Goal: Task Accomplishment & Management: Use online tool/utility

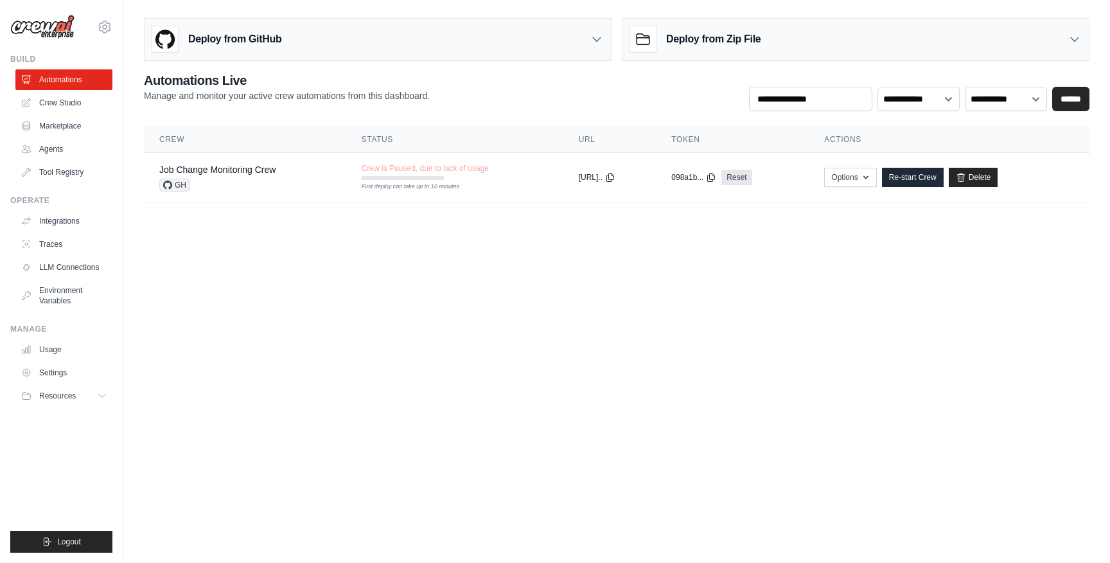
click at [564, 308] on body "[EMAIL_ADDRESS][PERSON_NAME] Settings Build Automations Crew Studio" at bounding box center [555, 281] width 1110 height 563
click at [61, 102] on link "Crew Studio" at bounding box center [65, 103] width 97 height 21
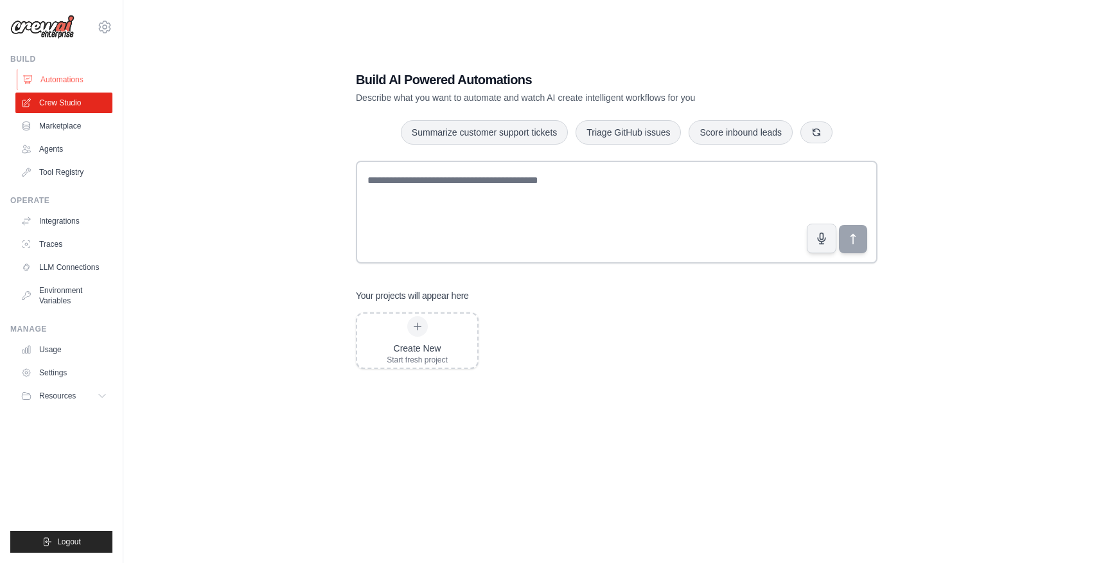
click at [73, 80] on link "Automations" at bounding box center [65, 79] width 97 height 21
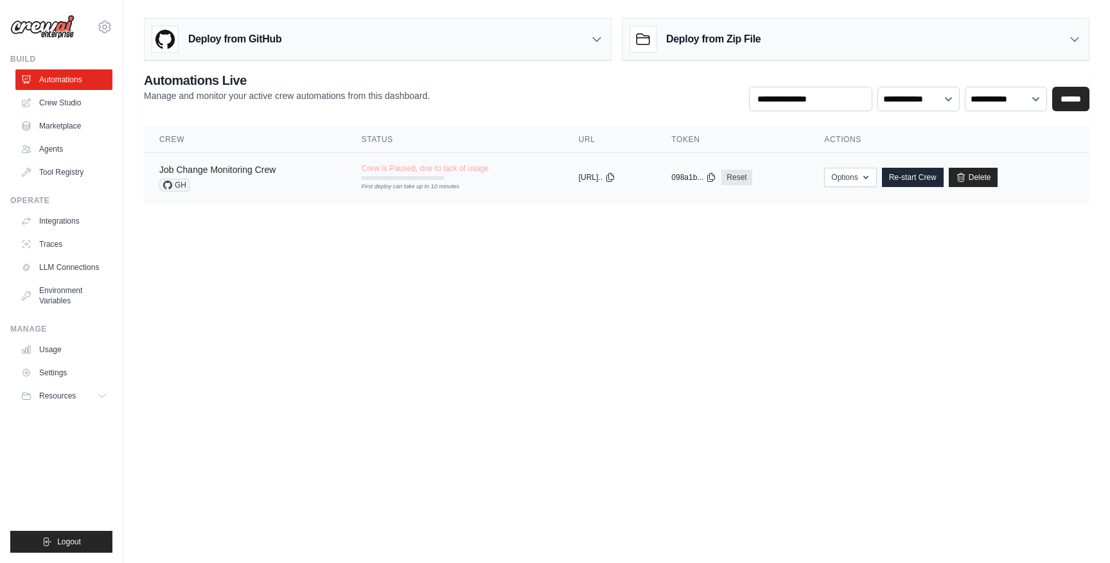
click at [223, 172] on link "Job Change Monitoring Crew" at bounding box center [217, 169] width 116 height 10
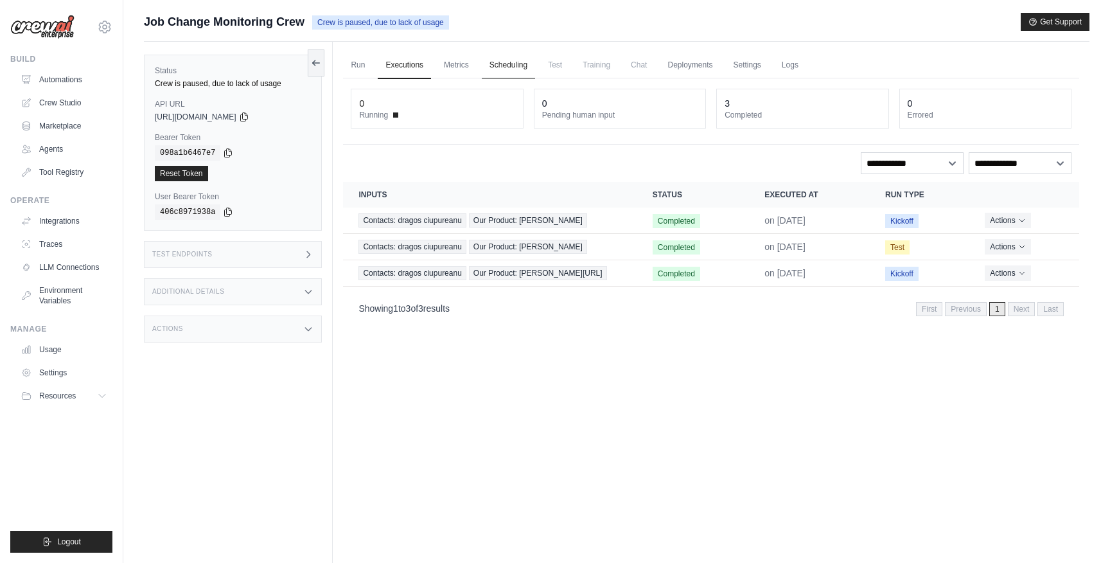
click at [494, 64] on link "Scheduling" at bounding box center [508, 65] width 53 height 27
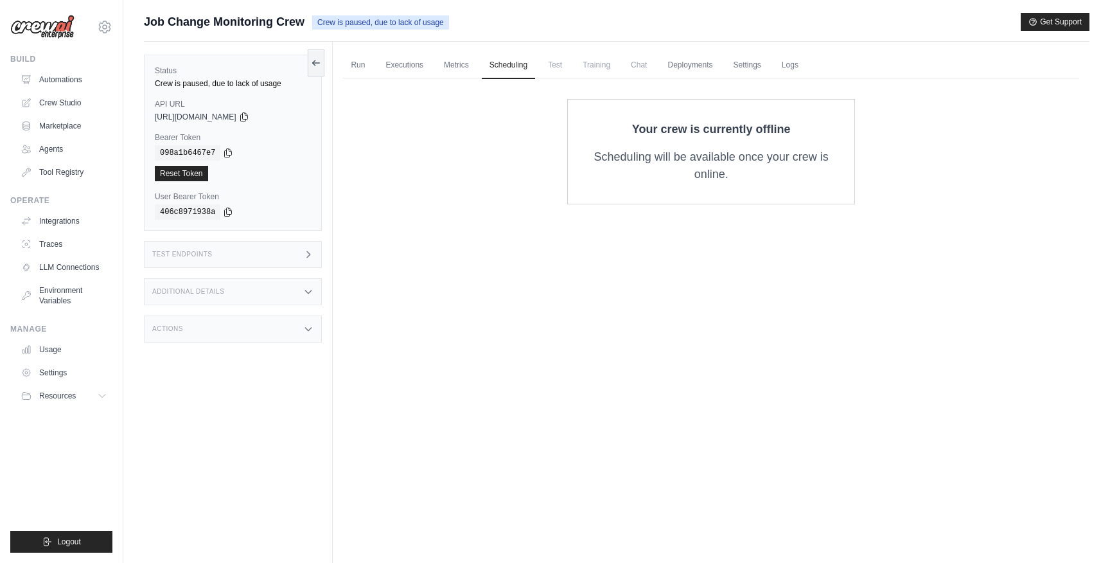
click at [550, 62] on span "Test" at bounding box center [555, 65] width 30 height 26
click at [455, 58] on link "Metrics" at bounding box center [456, 65] width 40 height 27
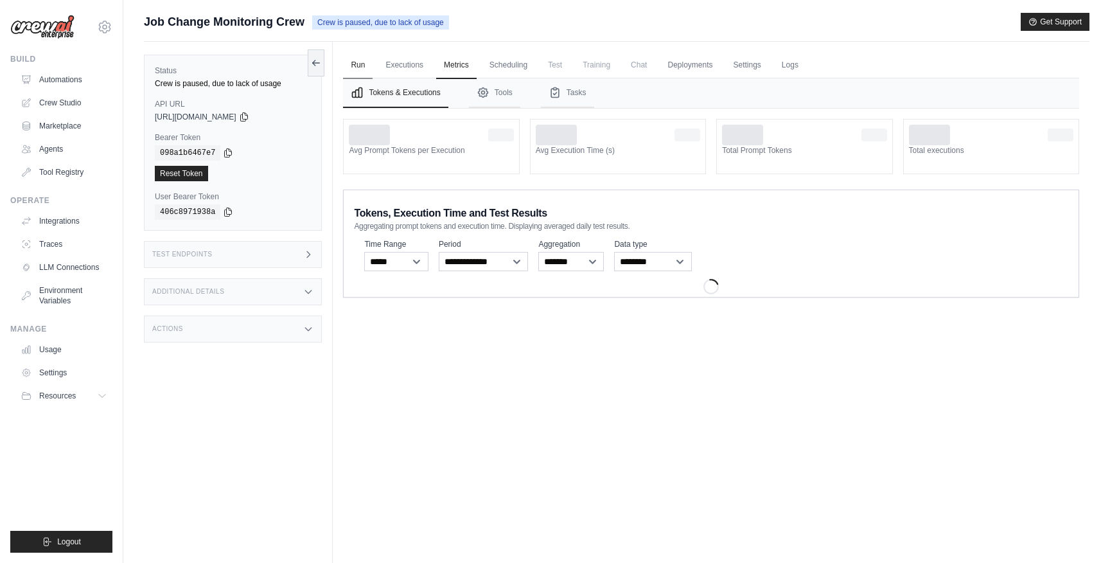
click at [355, 71] on link "Run" at bounding box center [358, 65] width 30 height 27
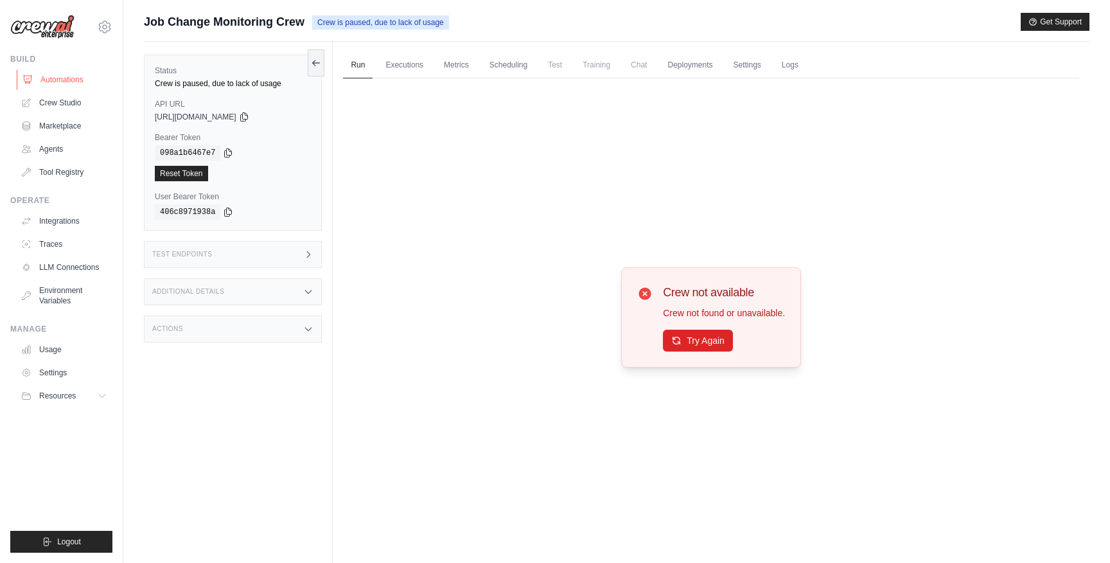
click at [81, 84] on link "Automations" at bounding box center [65, 79] width 97 height 21
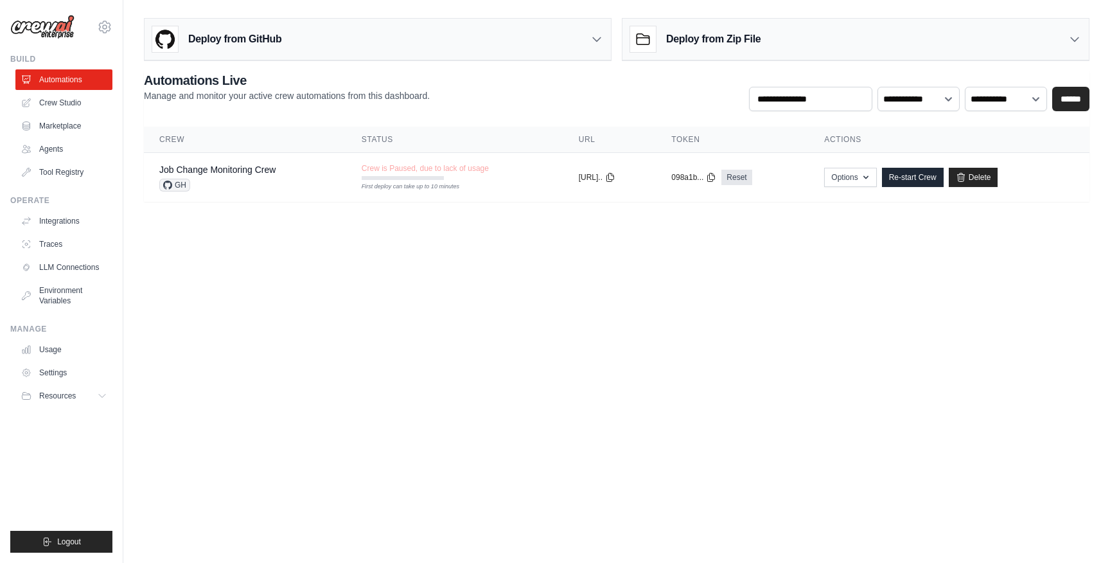
click at [531, 44] on div "Deploy from GitHub" at bounding box center [378, 40] width 466 height 42
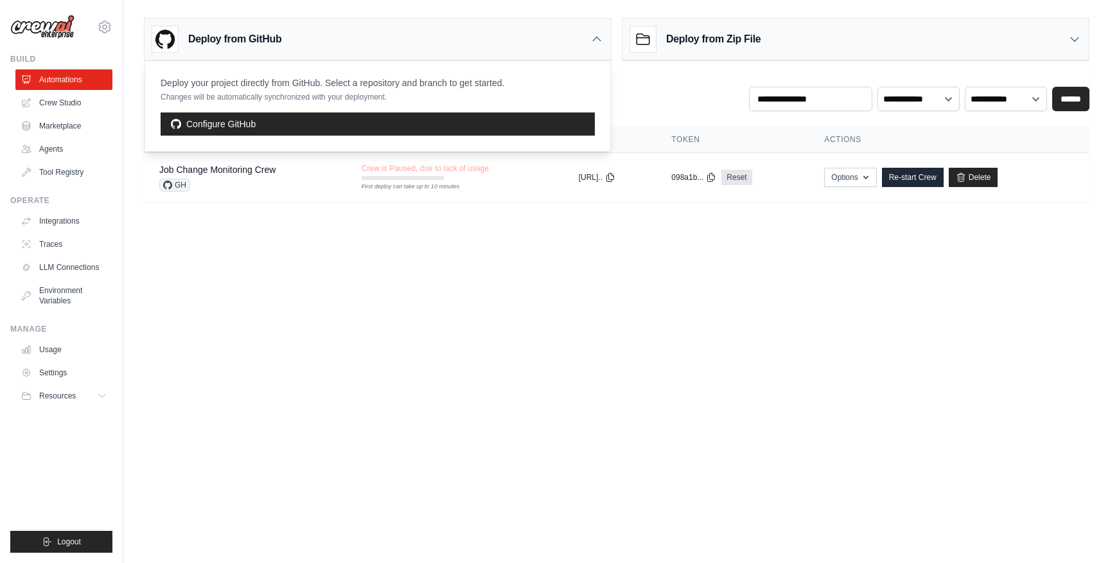
click at [455, 261] on body "dragos@koble.ai Settings Build Automations Crew Studio" at bounding box center [555, 281] width 1110 height 563
click at [601, 41] on icon at bounding box center [596, 39] width 13 height 13
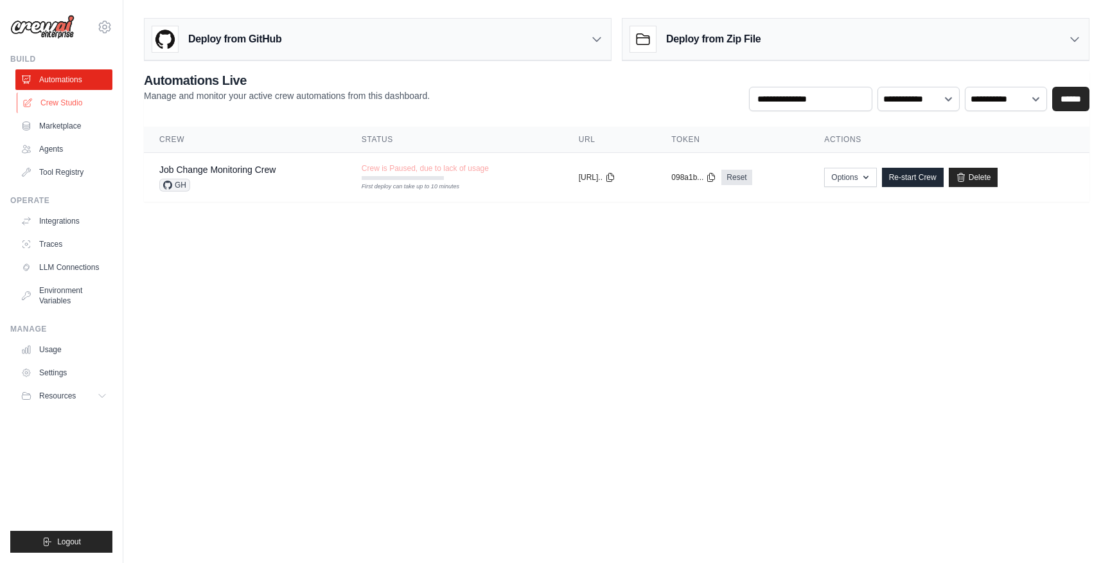
click at [73, 107] on link "Crew Studio" at bounding box center [65, 103] width 97 height 21
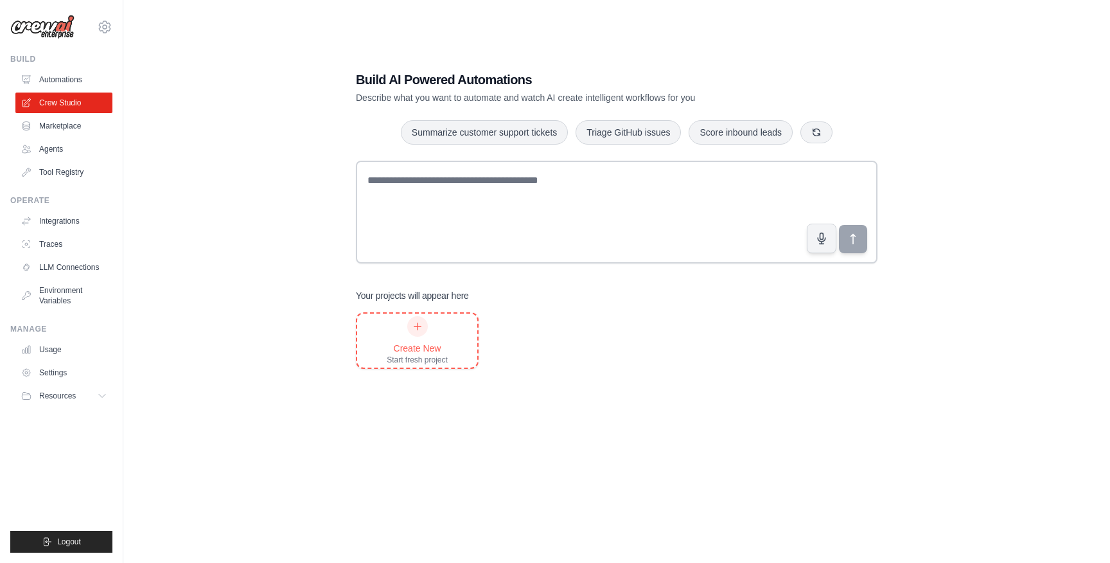
click at [421, 340] on div "Create New Start fresh project" at bounding box center [417, 340] width 61 height 49
click at [85, 390] on button "Resources" at bounding box center [65, 395] width 97 height 21
click at [103, 28] on icon at bounding box center [105, 27] width 4 height 4
click at [82, 85] on link "Settings" at bounding box center [104, 87] width 113 height 23
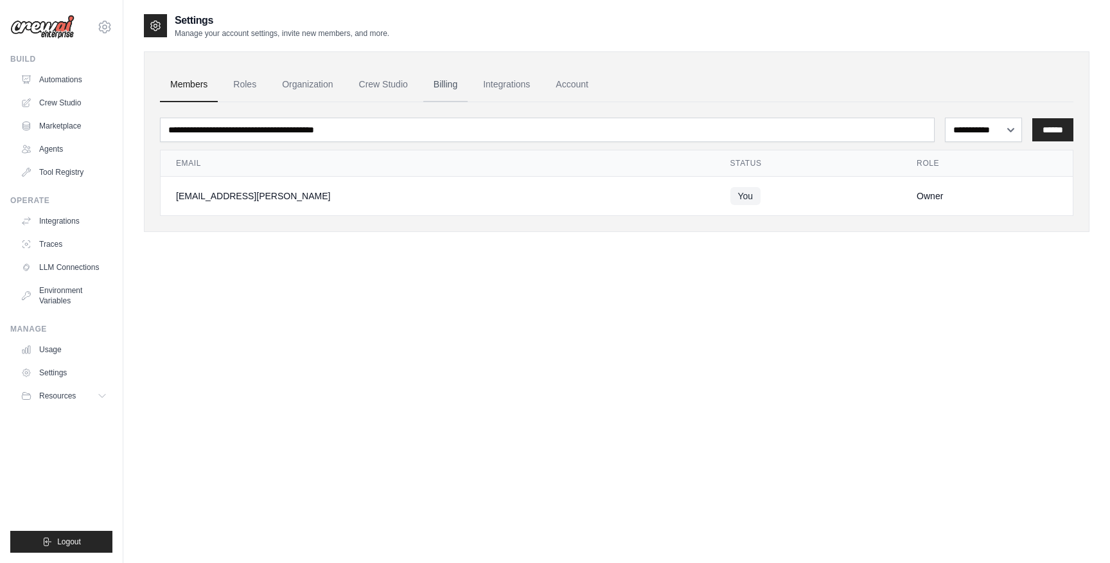
click at [461, 87] on link "Billing" at bounding box center [445, 84] width 44 height 35
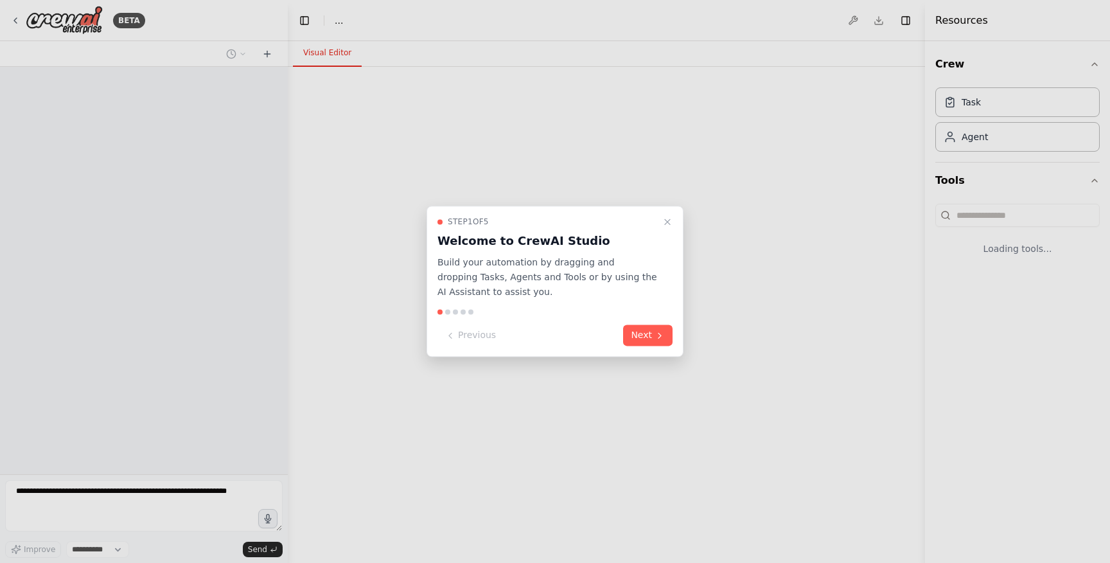
select select "****"
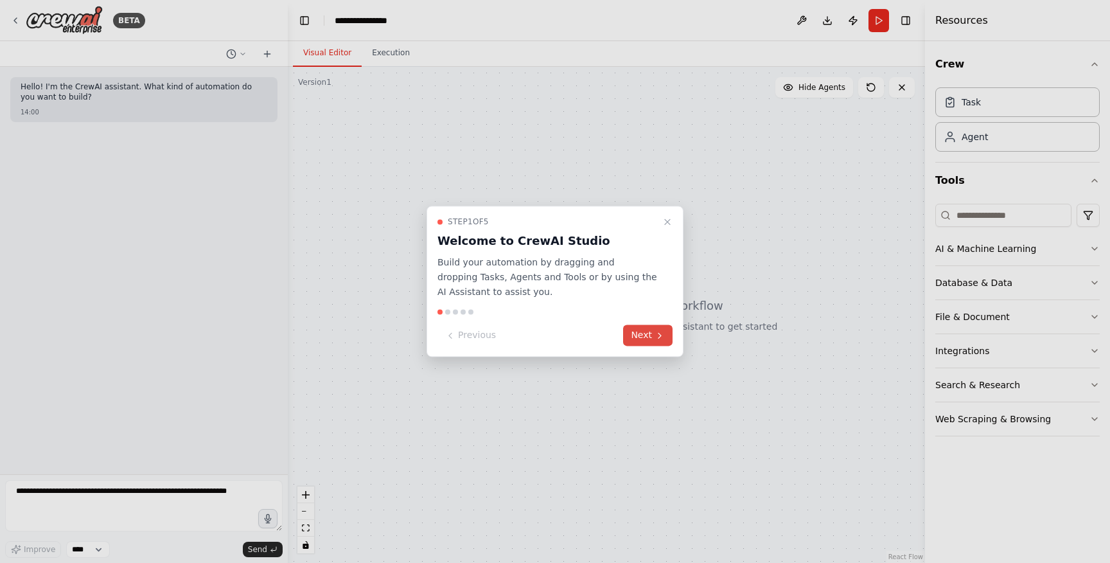
click at [653, 339] on button "Next" at bounding box center [647, 335] width 49 height 21
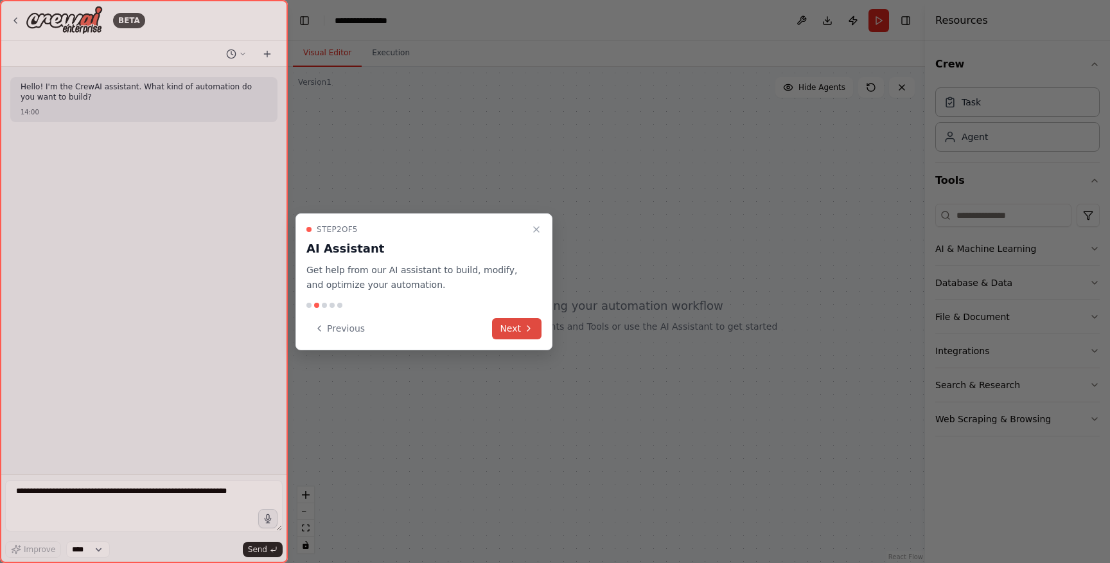
click at [535, 337] on button "Next" at bounding box center [516, 328] width 49 height 21
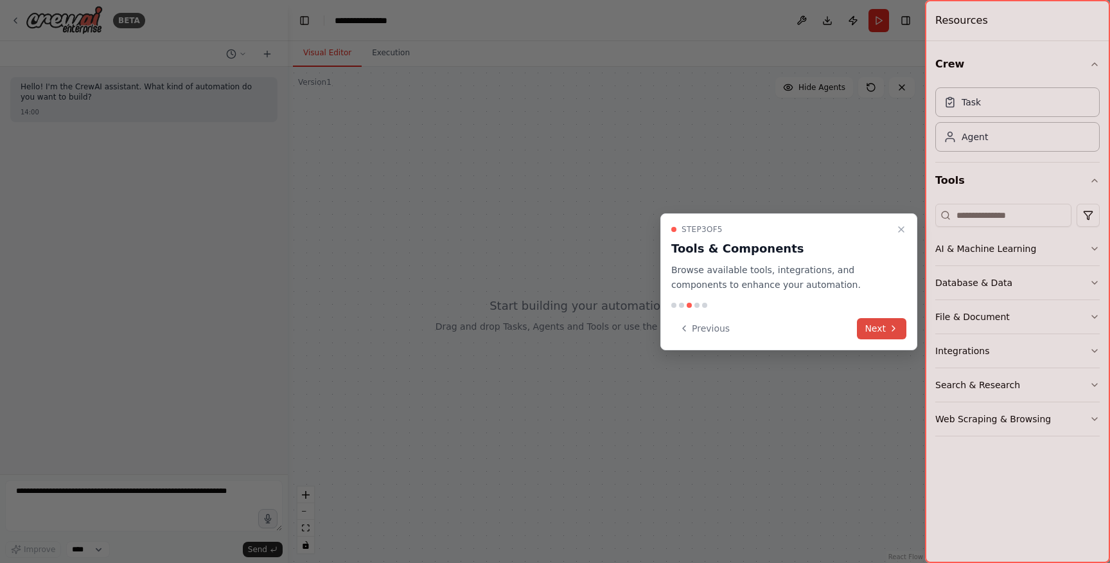
click at [882, 332] on button "Next" at bounding box center [881, 328] width 49 height 21
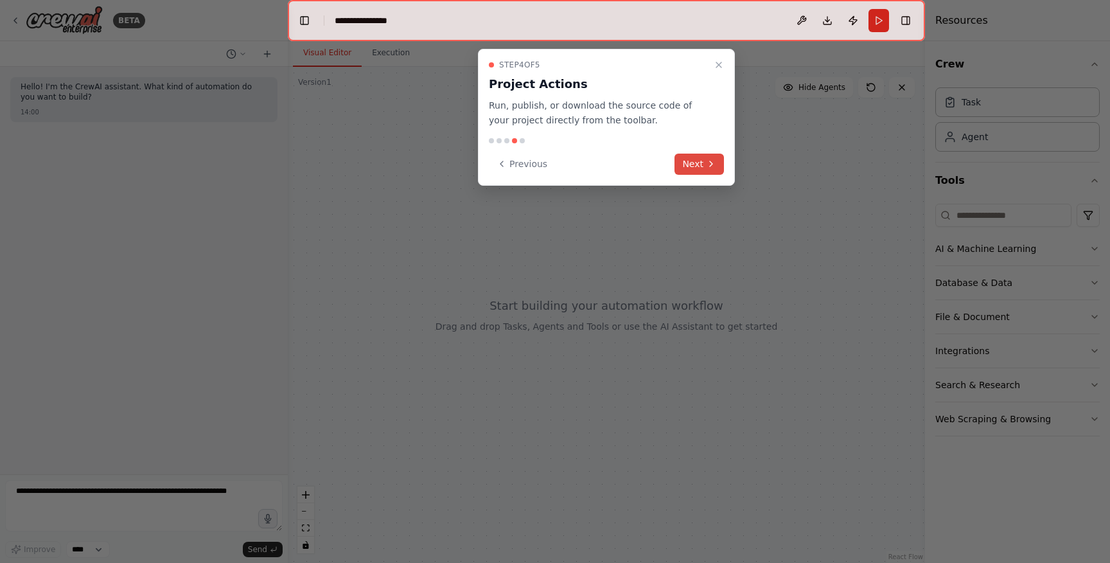
click at [685, 154] on button "Next" at bounding box center [699, 164] width 49 height 21
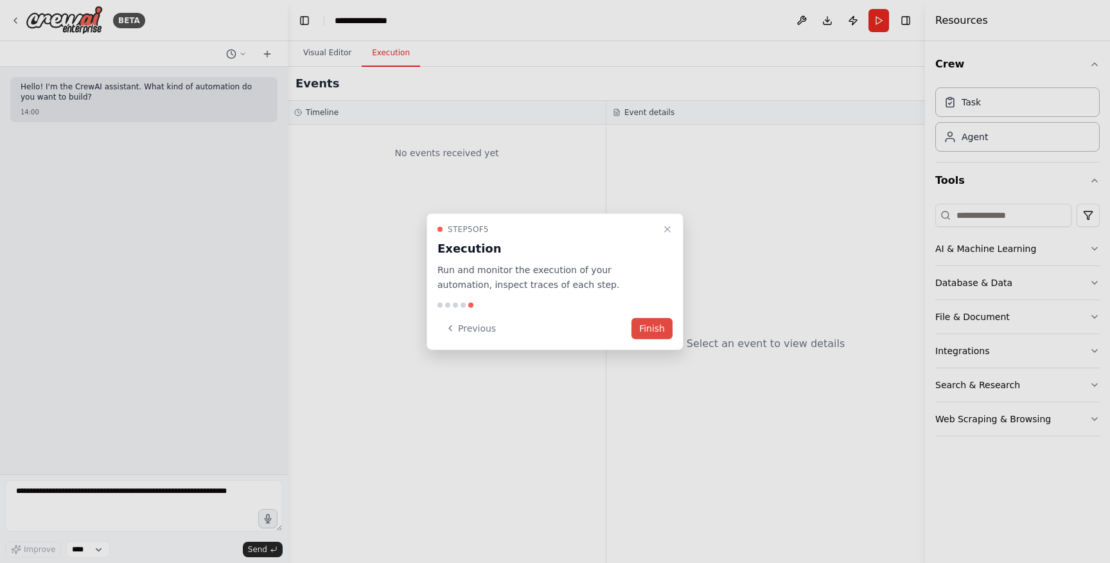
click at [648, 324] on button "Finish" at bounding box center [652, 327] width 41 height 21
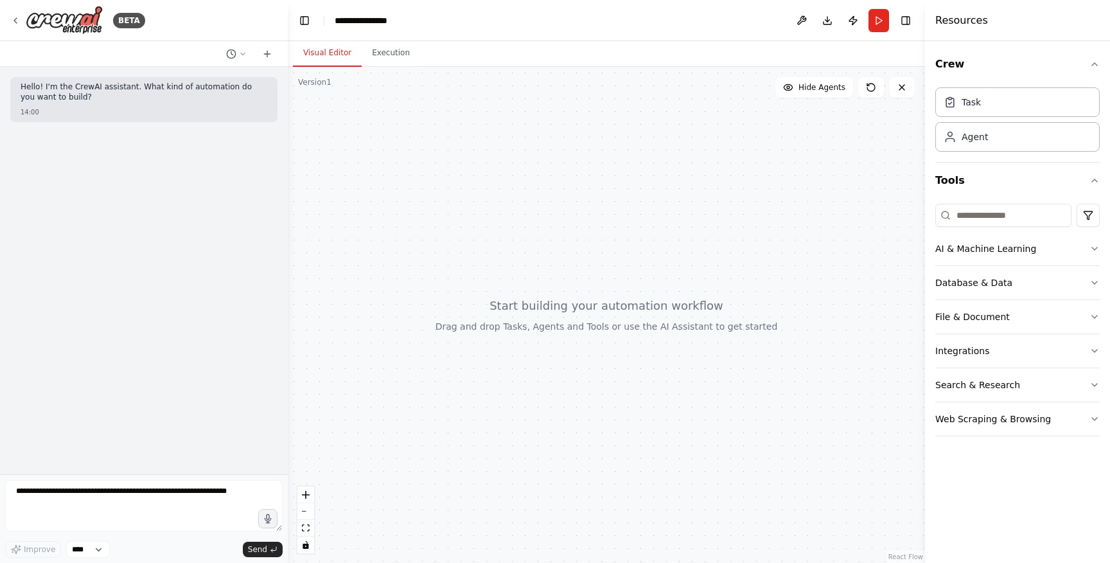
click at [364, 109] on div at bounding box center [606, 315] width 637 height 496
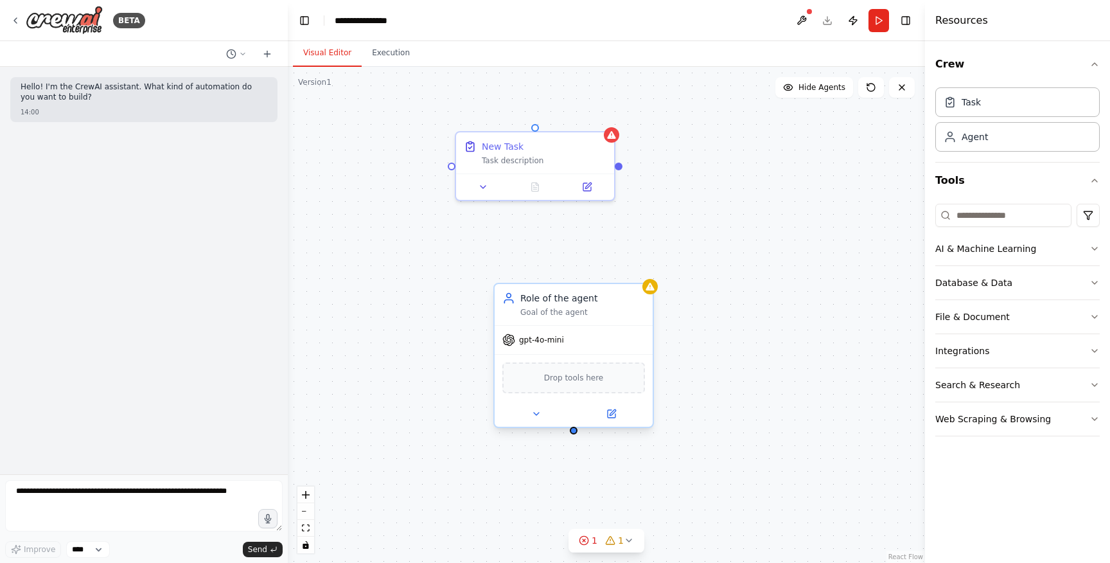
click at [542, 344] on span "gpt-4o-mini" at bounding box center [541, 340] width 45 height 10
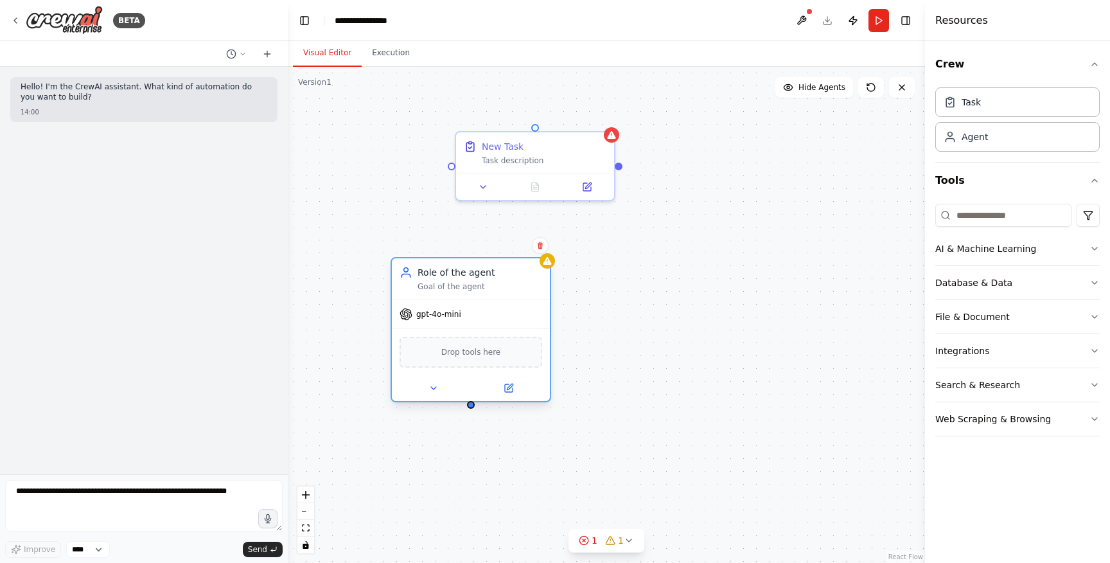
drag, startPoint x: 589, startPoint y: 321, endPoint x: 481, endPoint y: 299, distance: 110.7
click at [481, 299] on div "Role of the agent Goal of the agent gpt-4o-mini Drop tools here" at bounding box center [471, 329] width 161 height 145
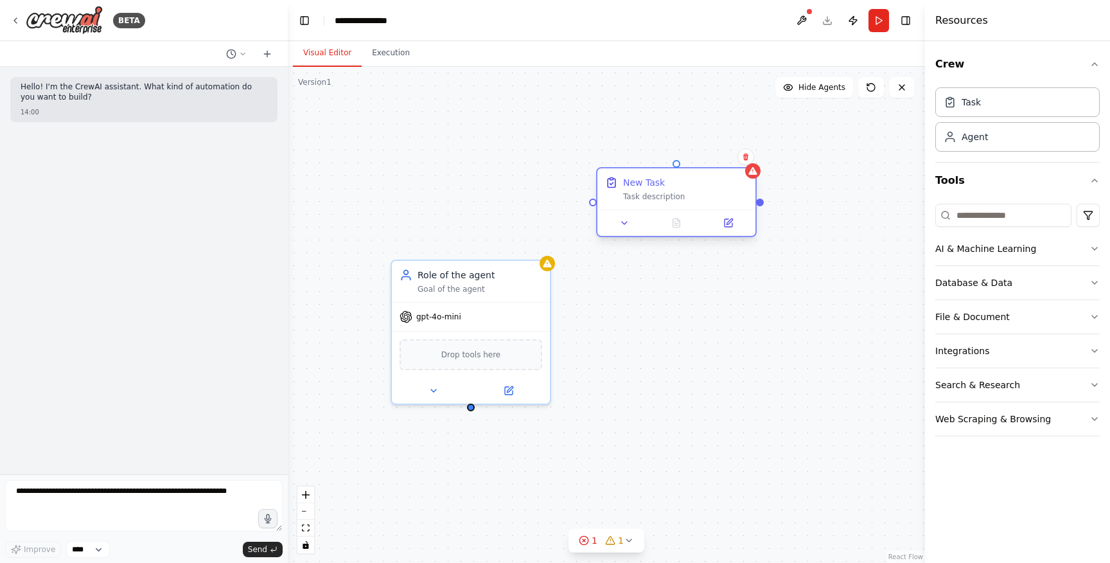
drag, startPoint x: 543, startPoint y: 150, endPoint x: 761, endPoint y: 211, distance: 226.8
click at [748, 202] on div "New Task Task description" at bounding box center [685, 189] width 125 height 26
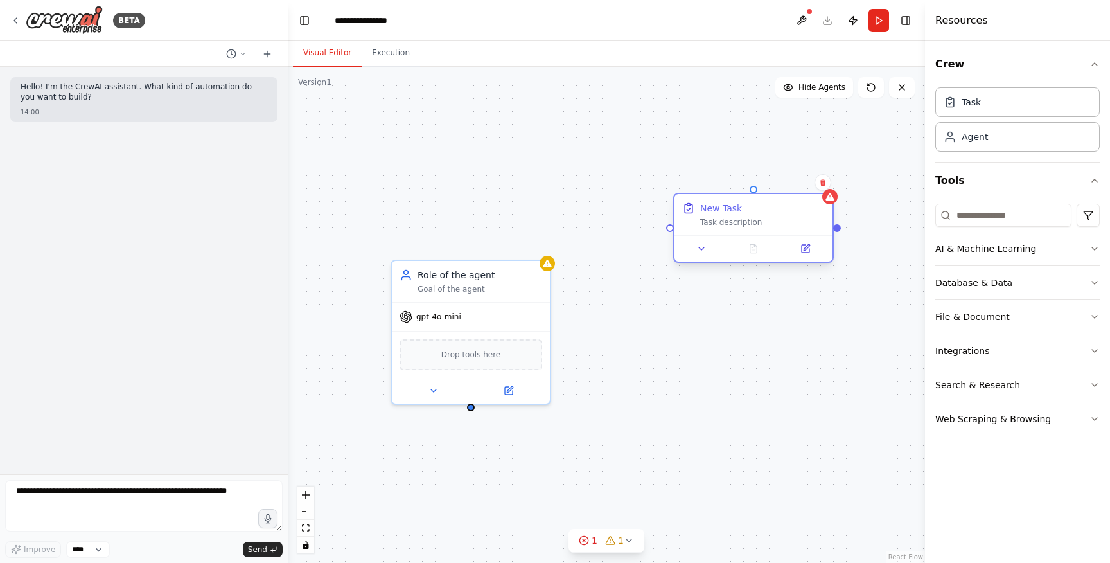
click at [718, 227] on div "Task description" at bounding box center [762, 222] width 125 height 10
click at [726, 222] on div "Task description" at bounding box center [762, 222] width 125 height 10
click at [698, 254] on button at bounding box center [702, 248] width 44 height 15
click at [706, 249] on icon at bounding box center [701, 248] width 10 height 10
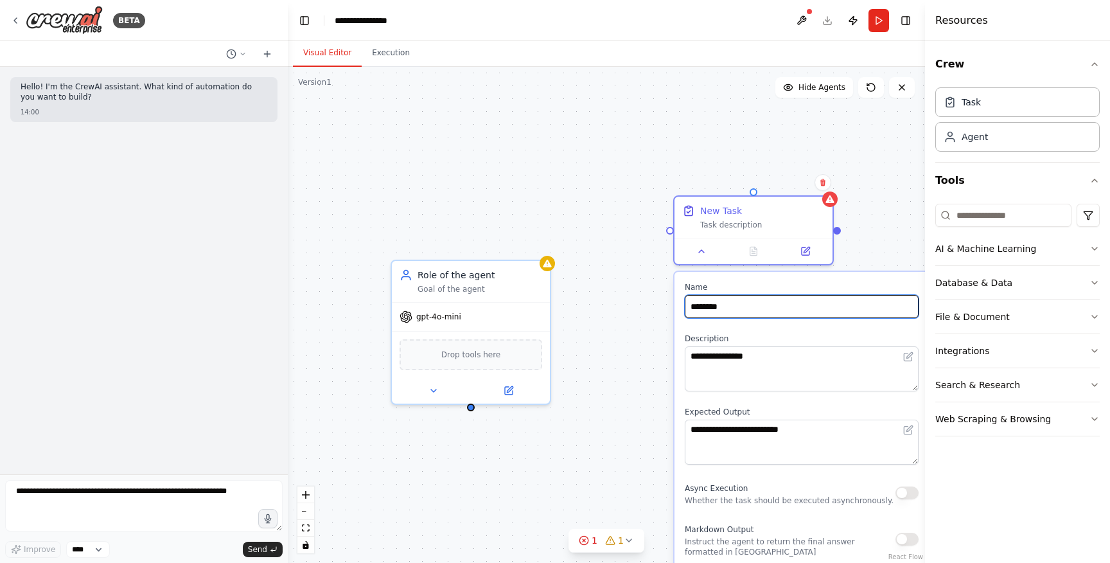
click at [729, 302] on input "********" at bounding box center [802, 306] width 234 height 23
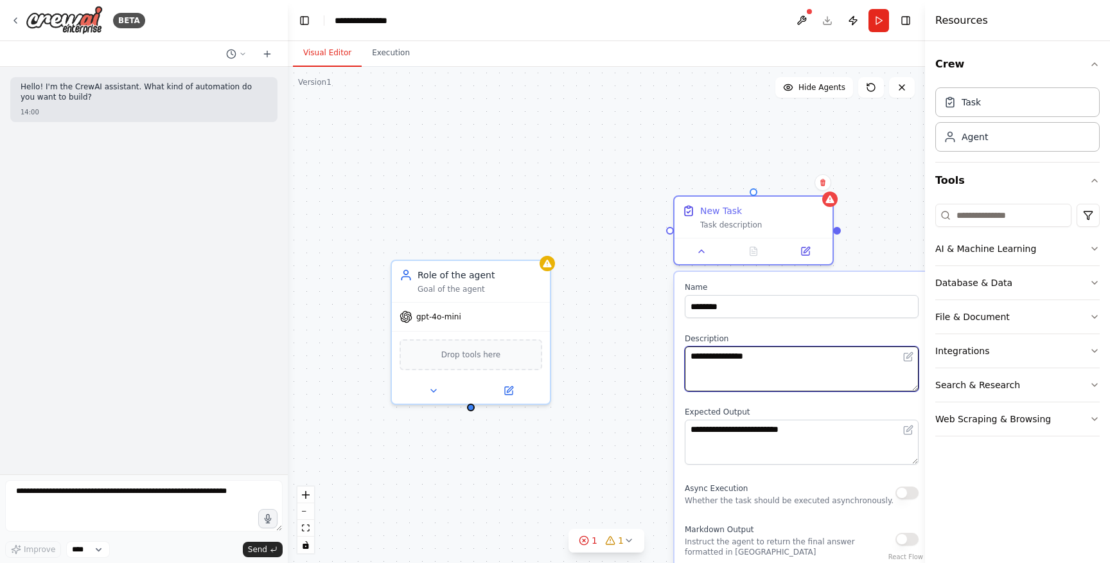
click at [729, 372] on textarea "**********" at bounding box center [802, 368] width 234 height 45
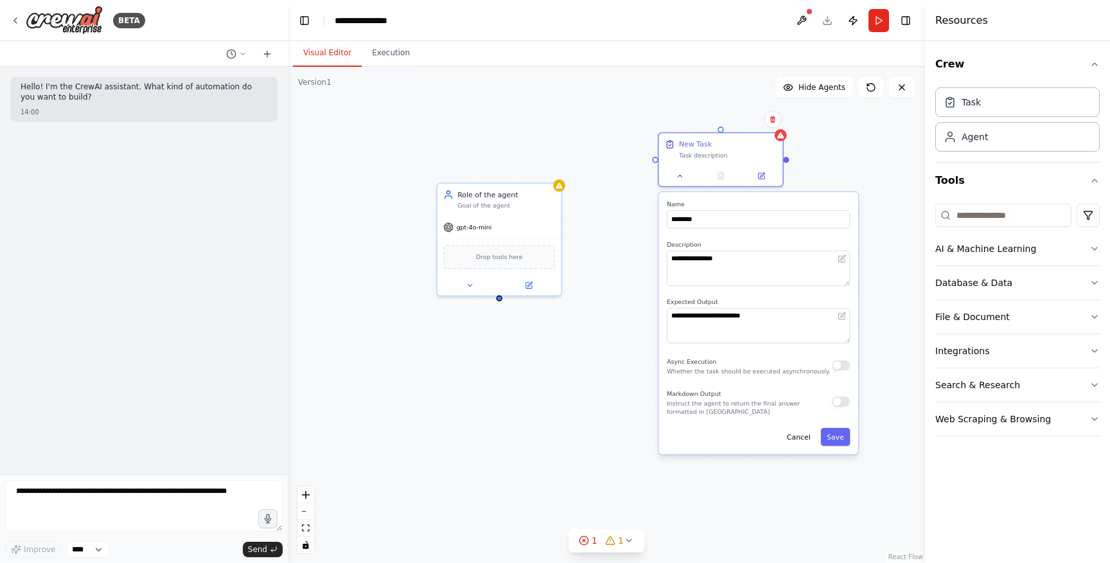
drag, startPoint x: 871, startPoint y: 276, endPoint x: 840, endPoint y: 176, distance: 104.2
click at [840, 176] on div "**********" at bounding box center [606, 315] width 637 height 496
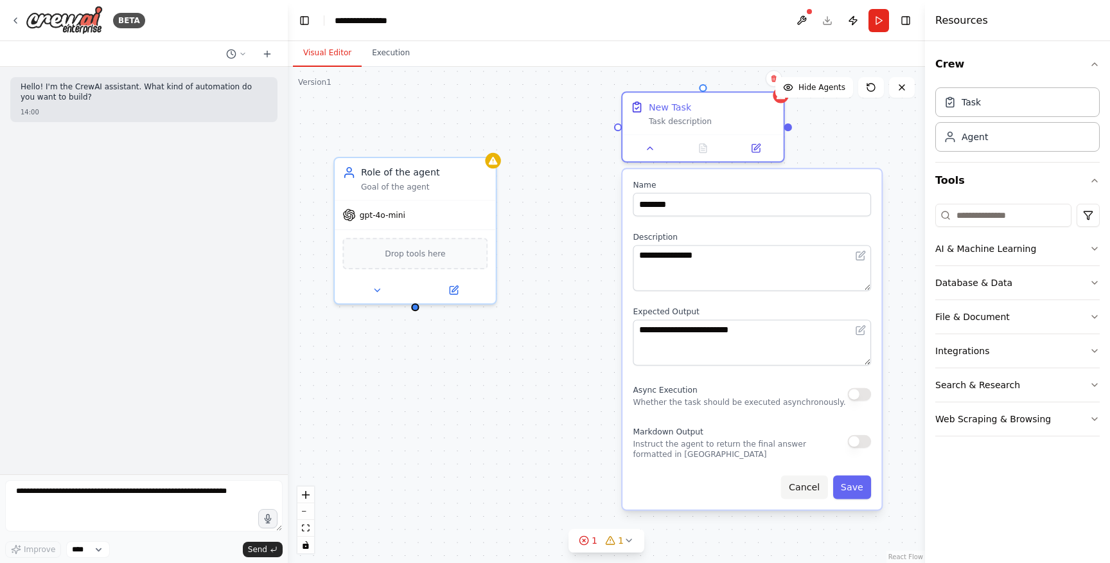
click at [806, 488] on button "Cancel" at bounding box center [804, 487] width 47 height 24
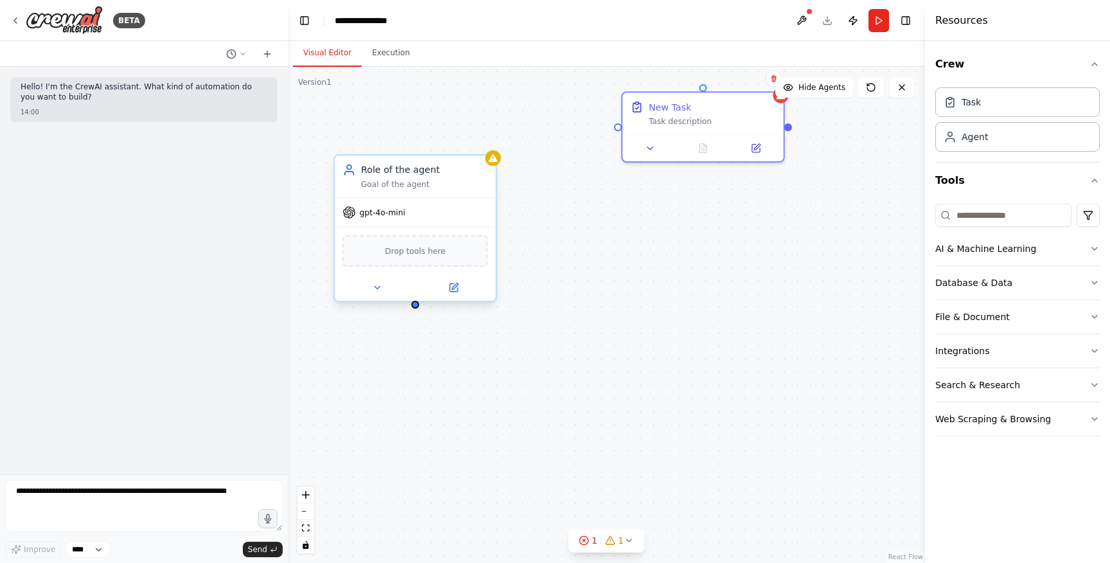
click at [415, 253] on span "Drop tools here" at bounding box center [415, 250] width 60 height 13
click at [381, 289] on icon at bounding box center [377, 287] width 10 height 10
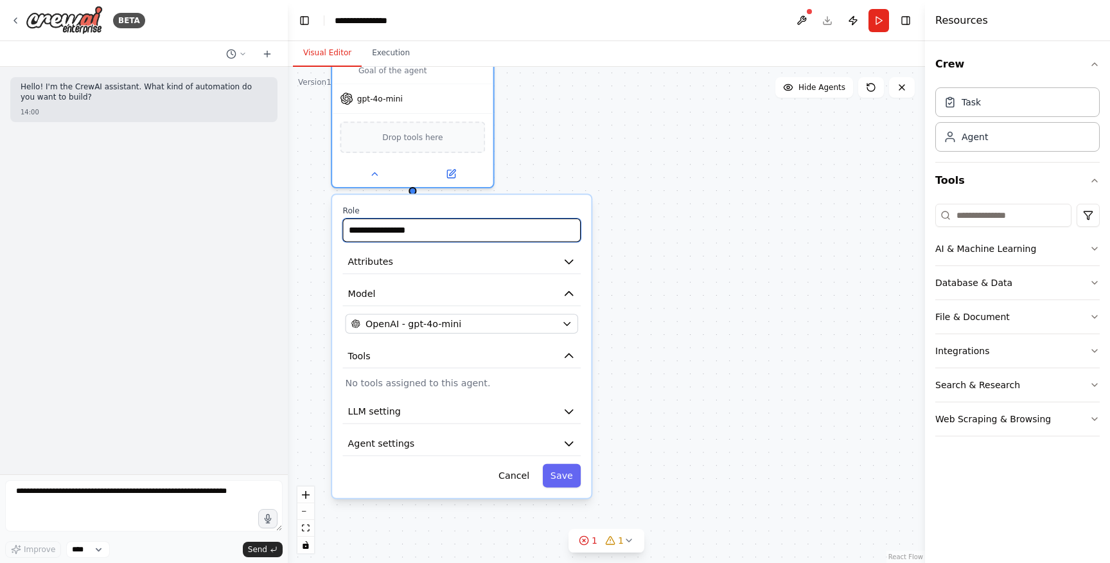
drag, startPoint x: 508, startPoint y: 271, endPoint x: 505, endPoint y: 155, distance: 115.7
click at [505, 155] on div "**********" at bounding box center [606, 315] width 637 height 496
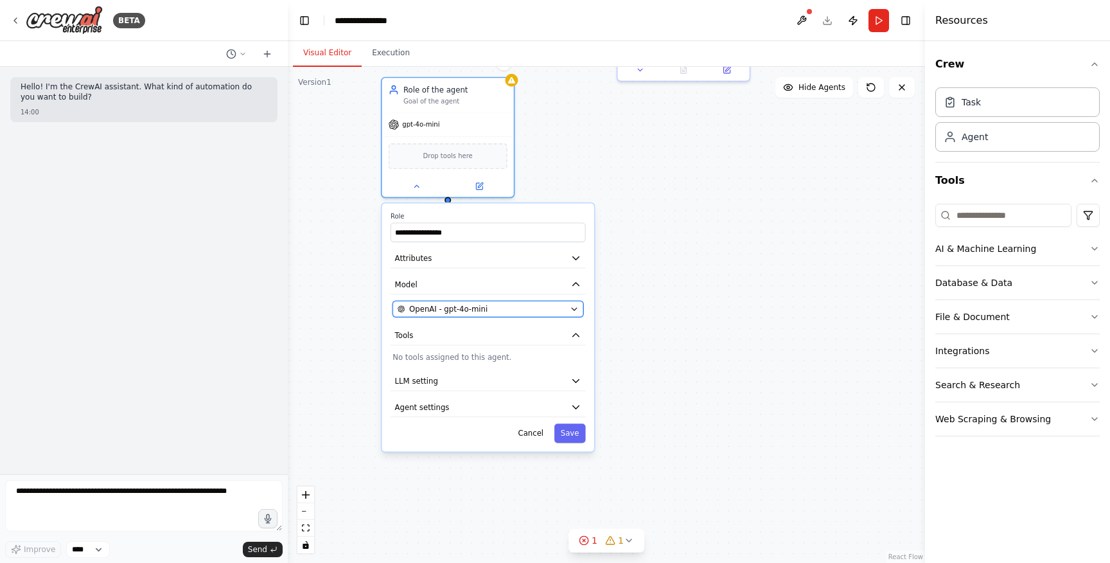
click at [565, 305] on div "OpenAI - gpt-4o-mini" at bounding box center [482, 308] width 168 height 11
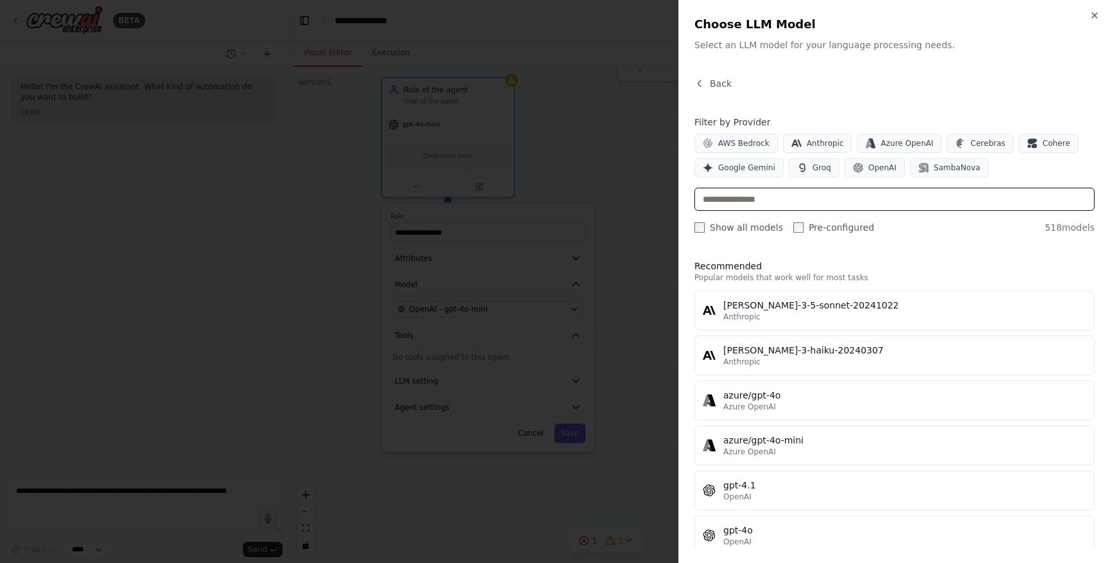
click at [787, 200] on input "text" at bounding box center [894, 199] width 400 height 23
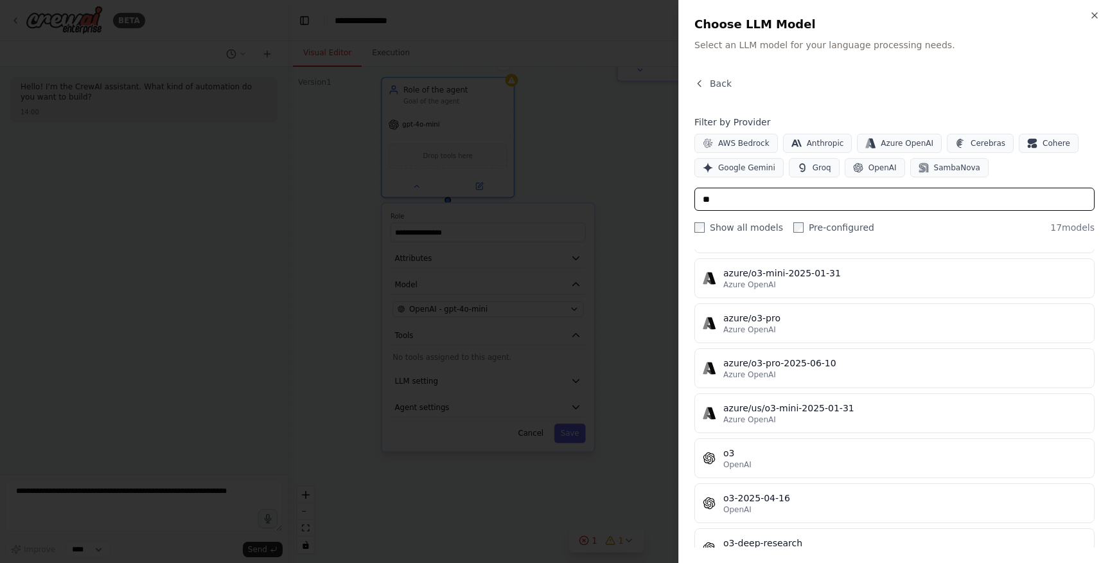
scroll to position [513, 0]
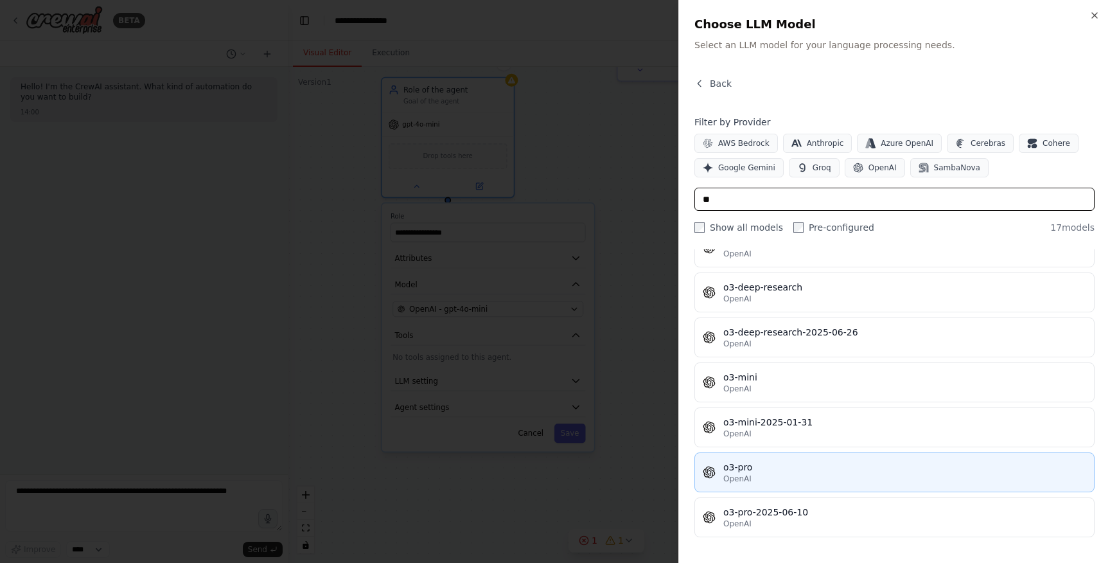
type input "**"
click at [765, 468] on div "o3-pro" at bounding box center [904, 467] width 363 height 13
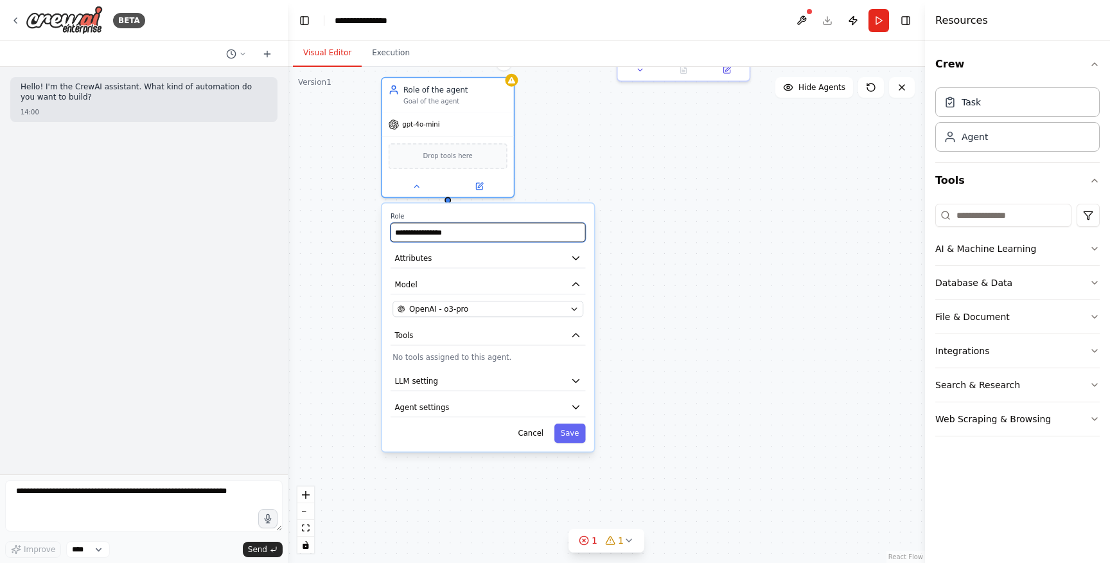
click at [478, 236] on input "**********" at bounding box center [488, 232] width 195 height 19
click at [564, 257] on button "Attributes" at bounding box center [488, 259] width 195 height 20
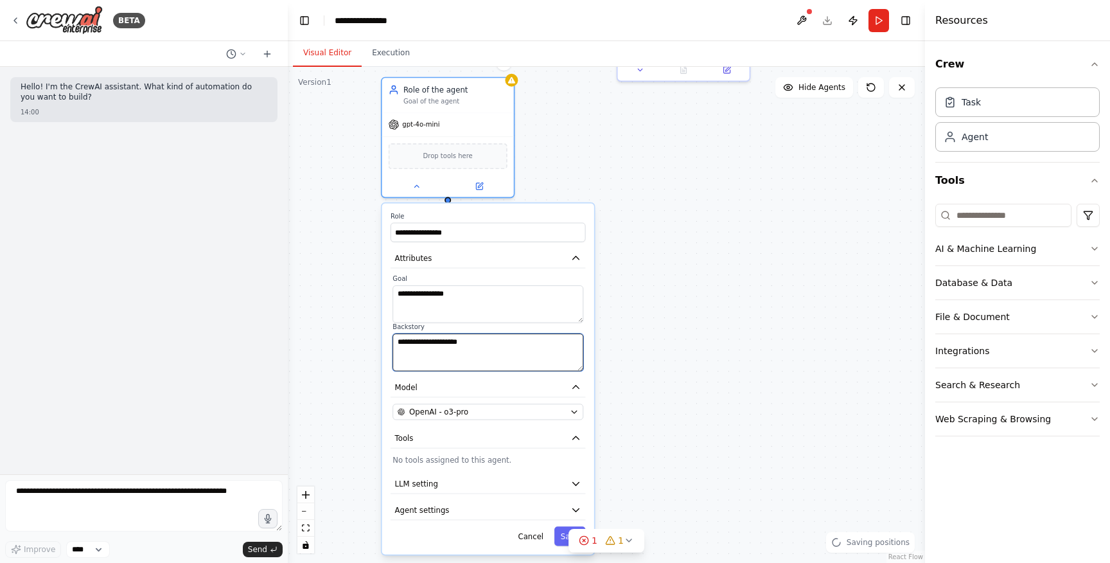
click at [456, 352] on textarea "**********" at bounding box center [488, 351] width 191 height 37
click at [573, 387] on icon "button" at bounding box center [575, 387] width 11 height 11
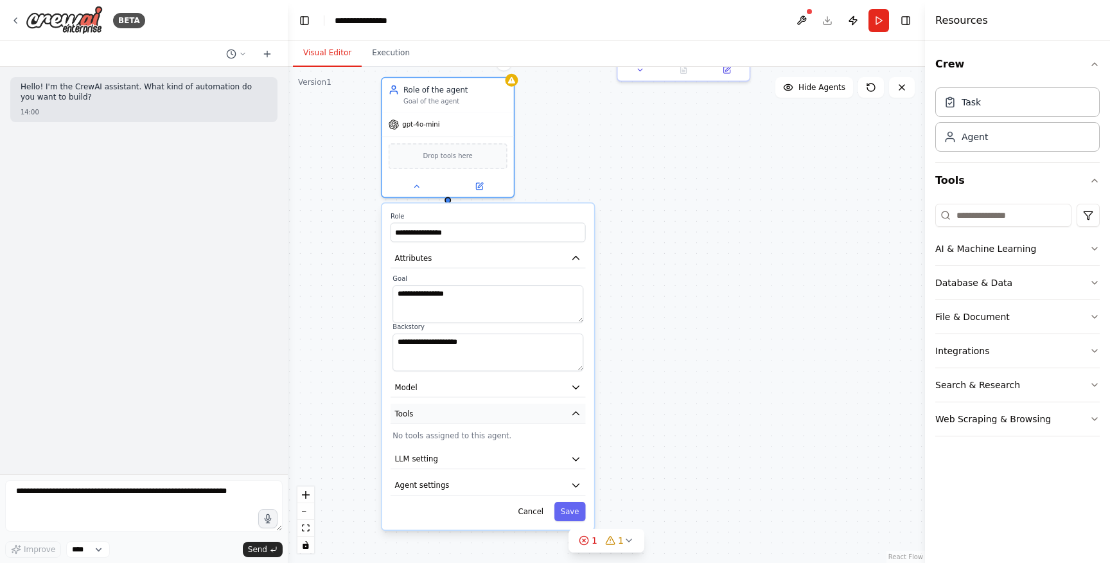
click at [574, 418] on icon "button" at bounding box center [575, 413] width 11 height 11
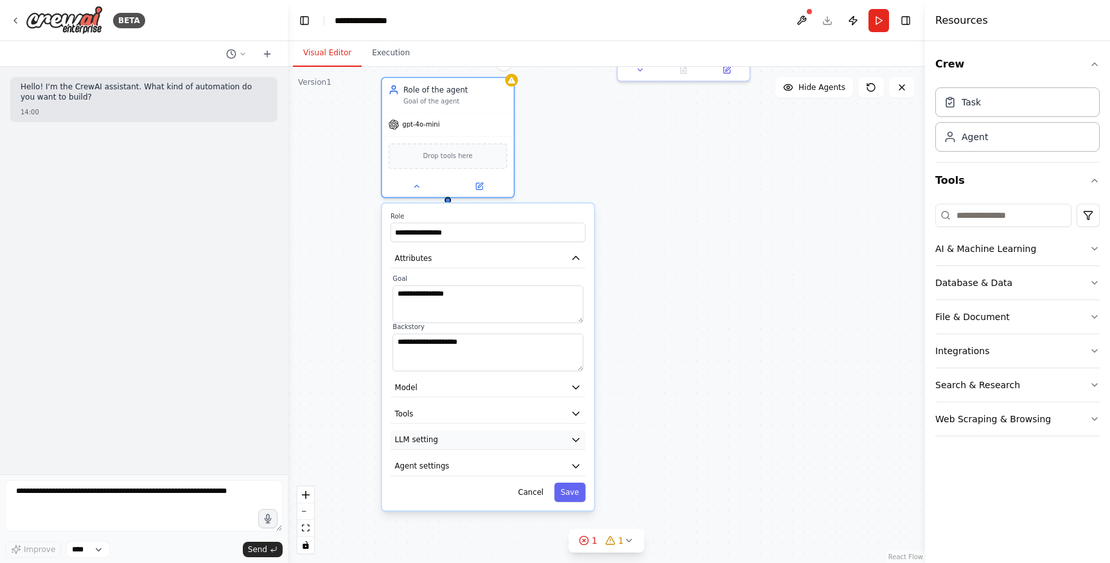
click at [570, 438] on icon "button" at bounding box center [575, 439] width 11 height 11
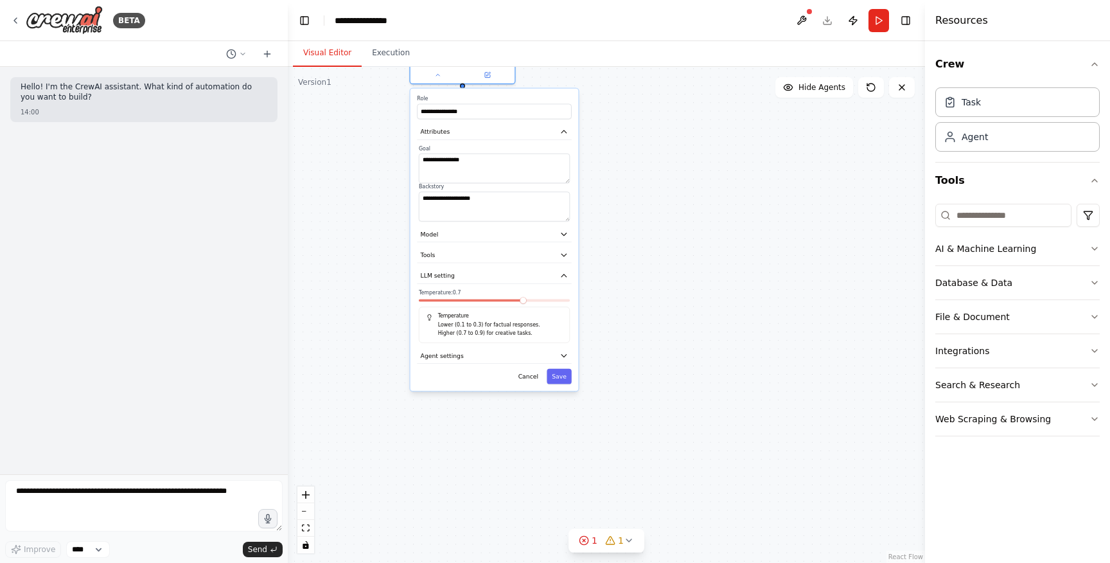
drag, startPoint x: 624, startPoint y: 448, endPoint x: 624, endPoint y: 279, distance: 169.0
click at [624, 279] on div "**********" at bounding box center [606, 315] width 637 height 496
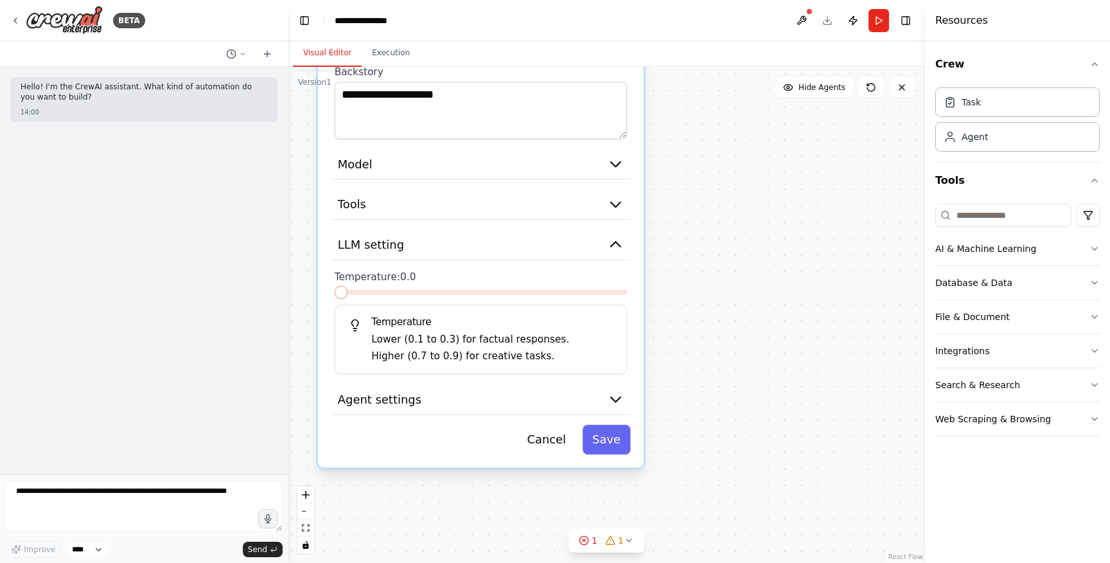
click at [335, 295] on span at bounding box center [341, 292] width 13 height 13
click at [609, 442] on button "Save" at bounding box center [607, 440] width 48 height 30
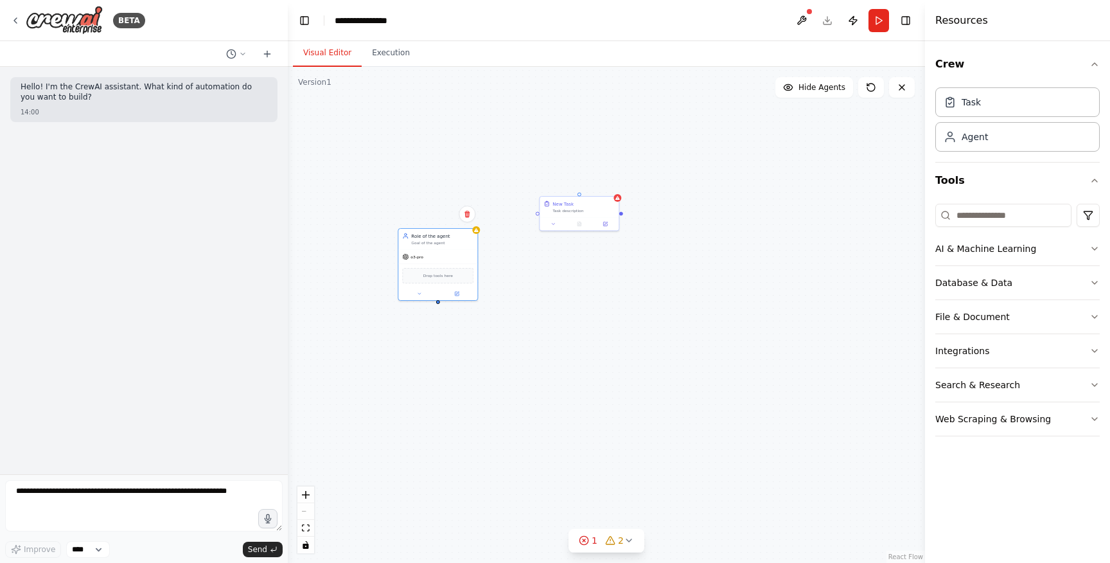
drag, startPoint x: 547, startPoint y: 339, endPoint x: 508, endPoint y: 443, distance: 112.0
click at [508, 443] on div "New Task Task description Role of the agent Goal of the agent o3-pro Drop tools…" at bounding box center [606, 315] width 637 height 496
click at [16, 22] on icon at bounding box center [15, 20] width 3 height 5
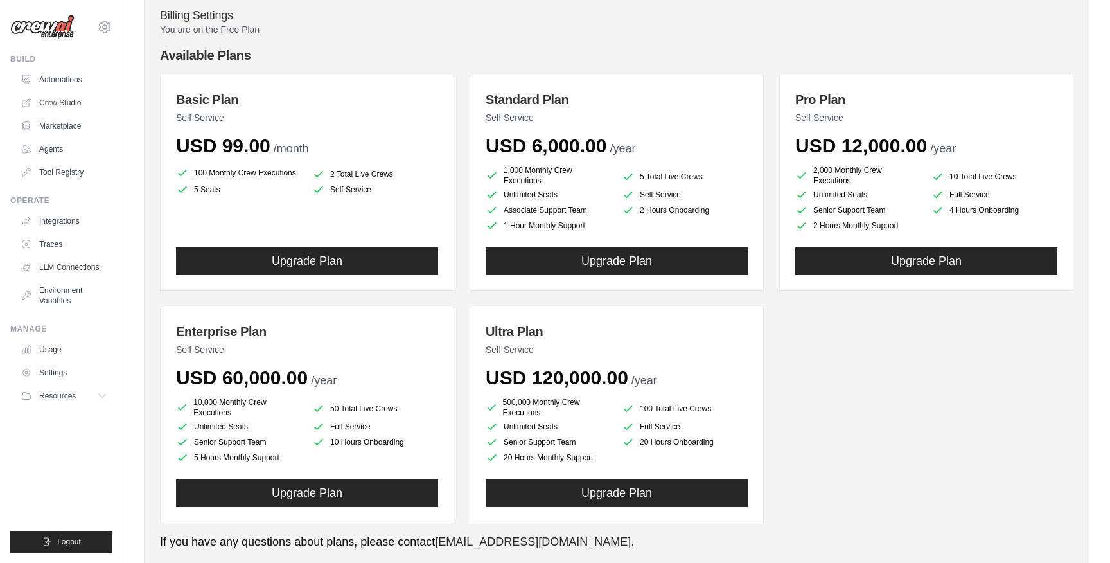
scroll to position [104, 0]
click at [825, 169] on li "2,000 Monthly Crew Executions" at bounding box center [858, 174] width 126 height 21
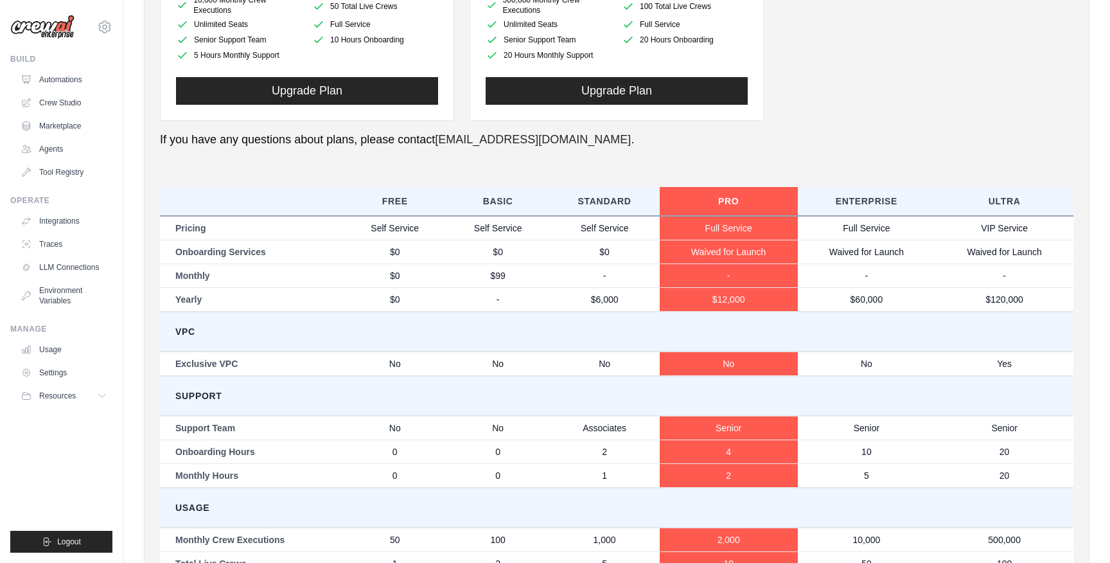
drag, startPoint x: 814, startPoint y: 169, endPoint x: 842, endPoint y: 154, distance: 31.3
click at [842, 155] on div "You are on the Free Plan Available Plans Basic Plan Self Service USD 99.00 /mon…" at bounding box center [617, 117] width 914 height 993
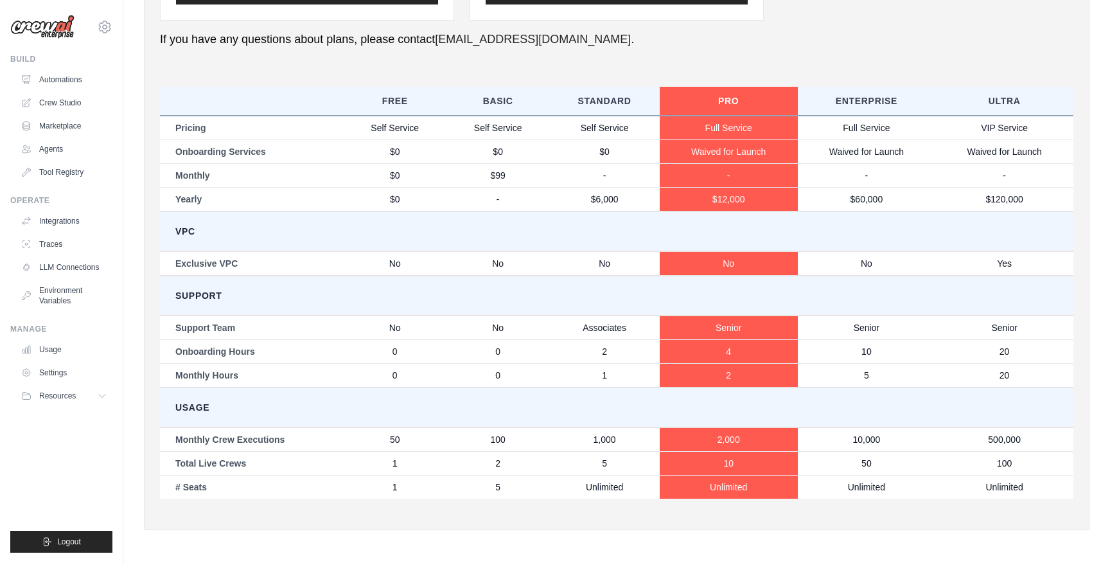
scroll to position [596, 0]
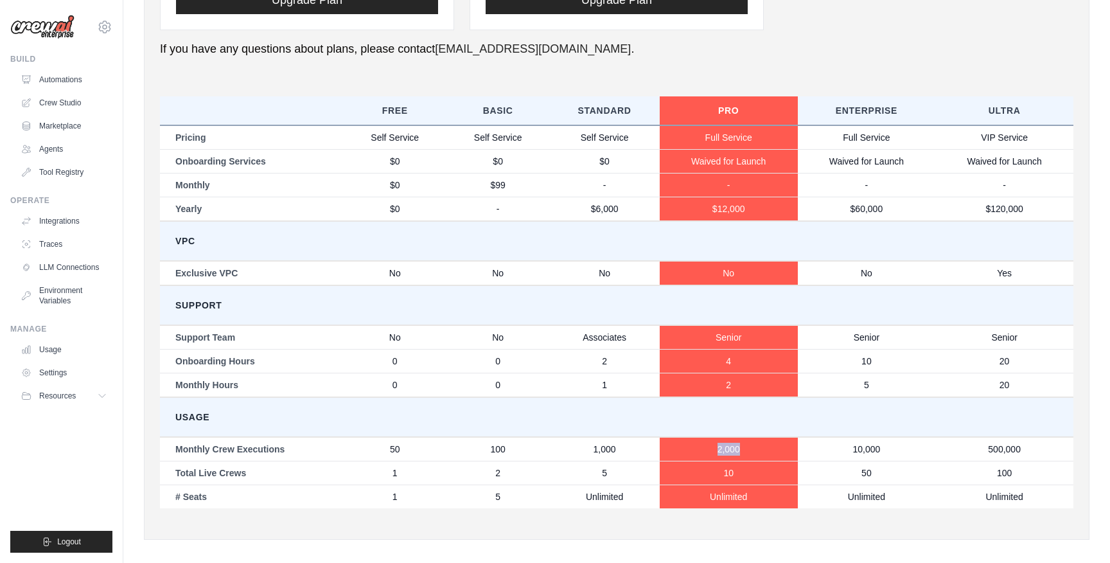
drag, startPoint x: 714, startPoint y: 449, endPoint x: 763, endPoint y: 449, distance: 49.5
click at [759, 449] on td "2,000" at bounding box center [729, 449] width 138 height 24
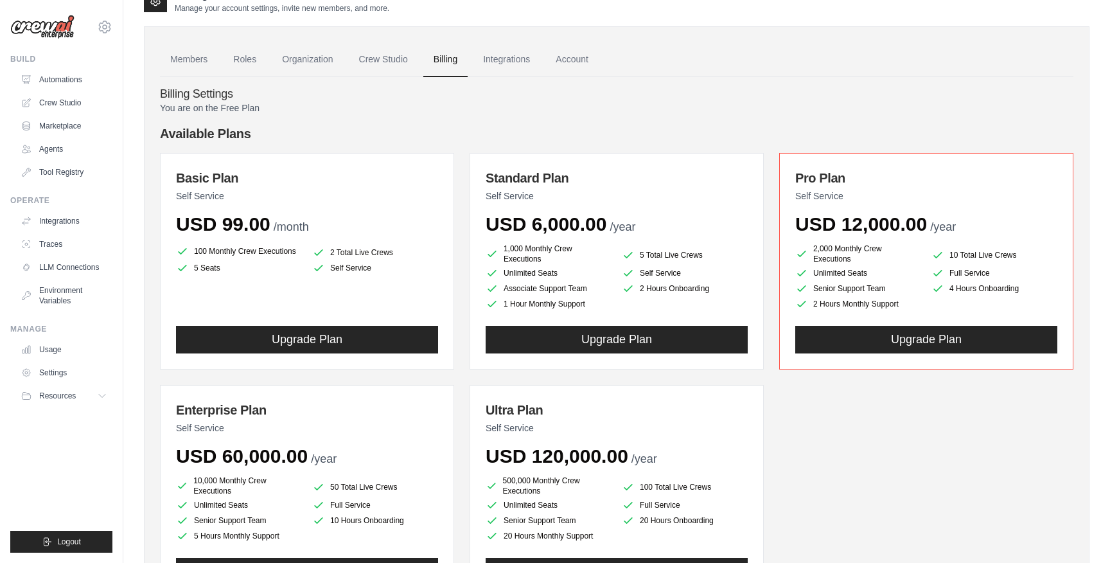
scroll to position [0, 0]
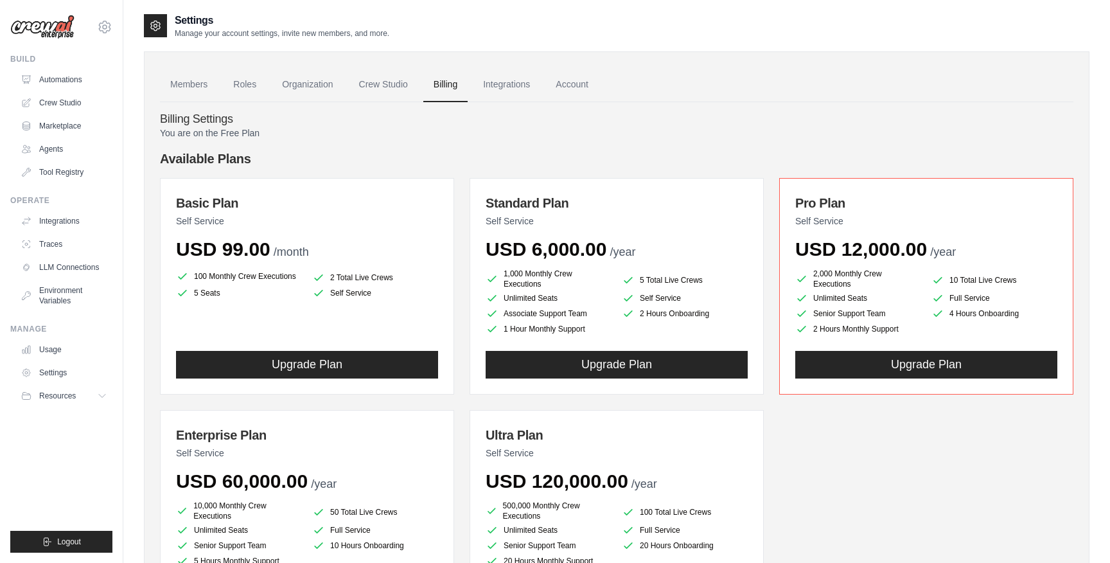
click at [459, 397] on div "Basic Plan Self Service USD 99.00 /month 100 Monthly Crew Executions 2 Total Li…" at bounding box center [617, 402] width 914 height 448
